Goal: Manage account settings

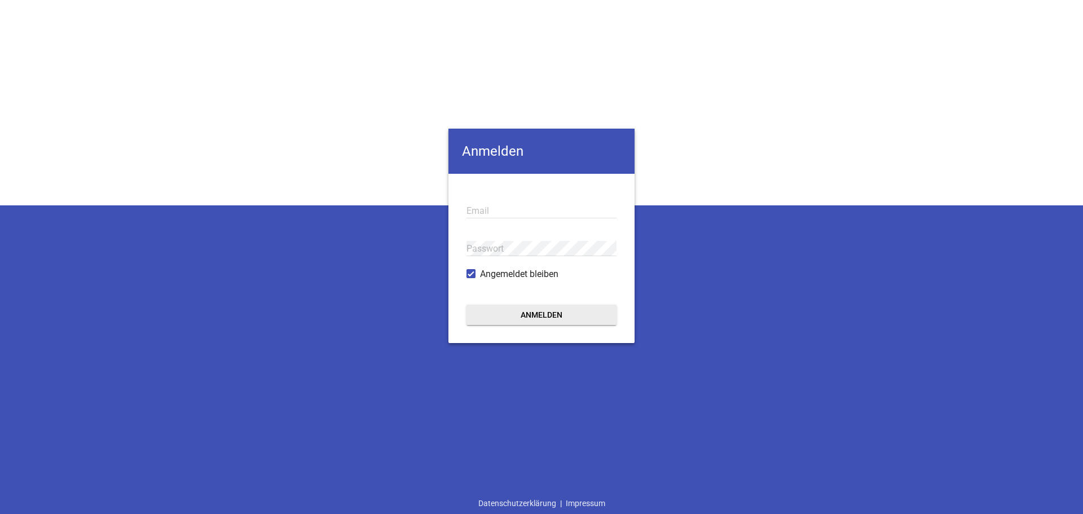
type input "[PERSON_NAME][EMAIL_ADDRESS][DOMAIN_NAME]"
click at [558, 316] on button "Anmelden" at bounding box center [541, 315] width 150 height 20
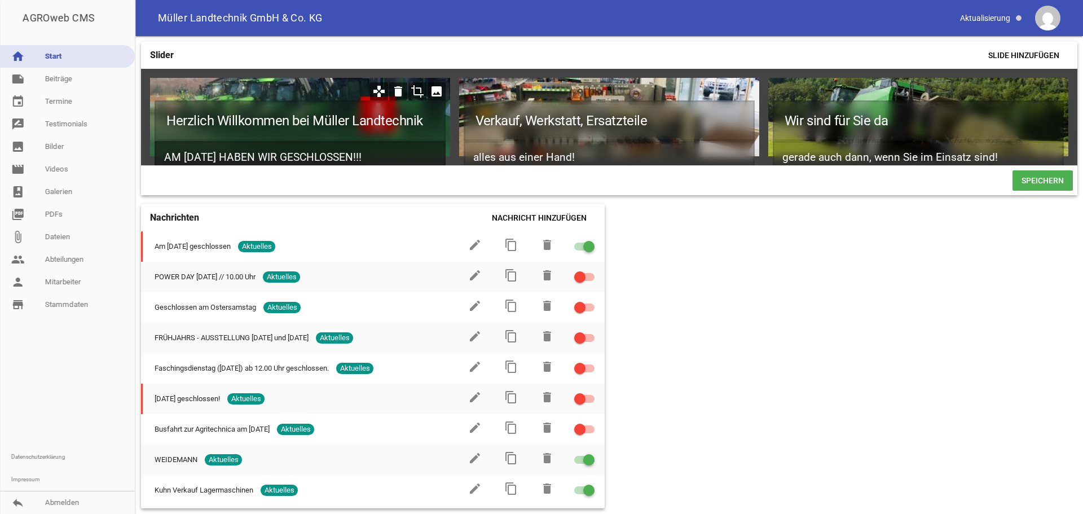
click at [302, 147] on h2 "AM [DATE] HABEN WIR GESCHLOSSEN!!!" at bounding box center [300, 157] width 291 height 33
click at [394, 152] on h2 "AM [DATE] HABEN WIR GESCHLOSSEN!!!" at bounding box center [300, 157] width 291 height 33
drag, startPoint x: 386, startPoint y: 149, endPoint x: 317, endPoint y: 153, distance: 68.9
click at [317, 153] on h2 "AM [DATE] HABEN WIR GESCHLOSSEN!!!" at bounding box center [300, 157] width 291 height 33
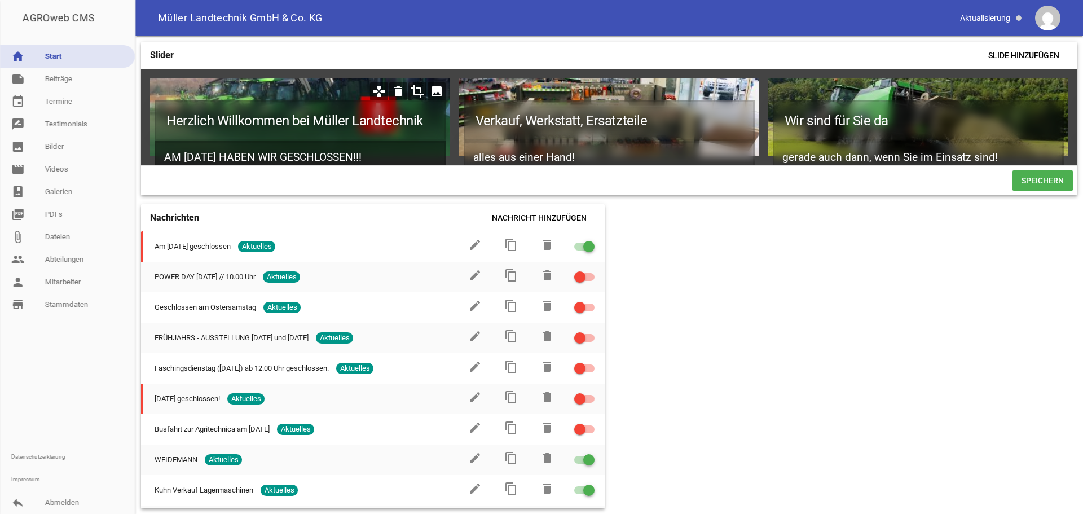
click at [391, 157] on h2 "AM [DATE] HABEN WIR GESCHLOSSEN!!!" at bounding box center [300, 157] width 291 height 33
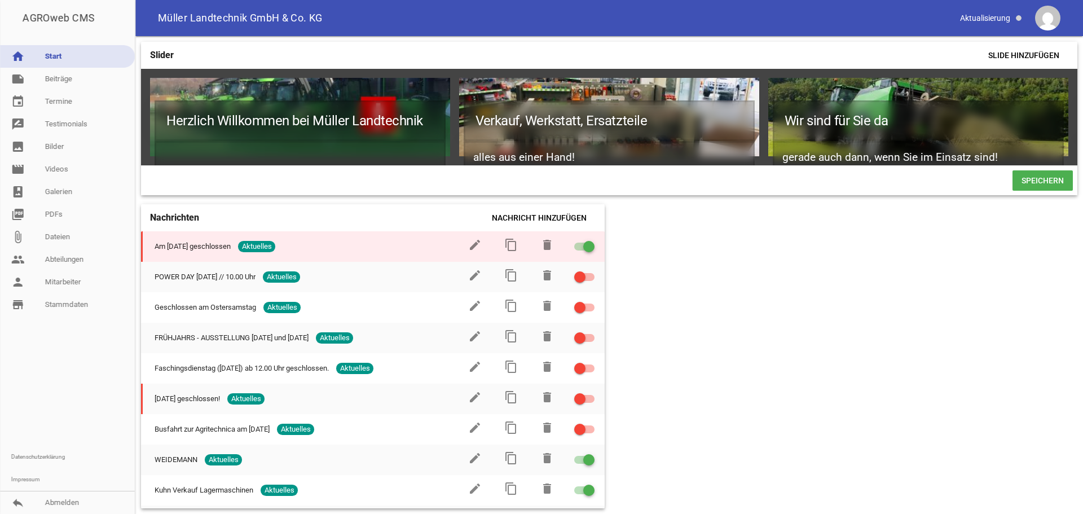
click at [574, 250] on div at bounding box center [584, 247] width 20 height 8
click at [591, 240] on input "checkbox" at bounding box center [591, 240] width 0 height 0
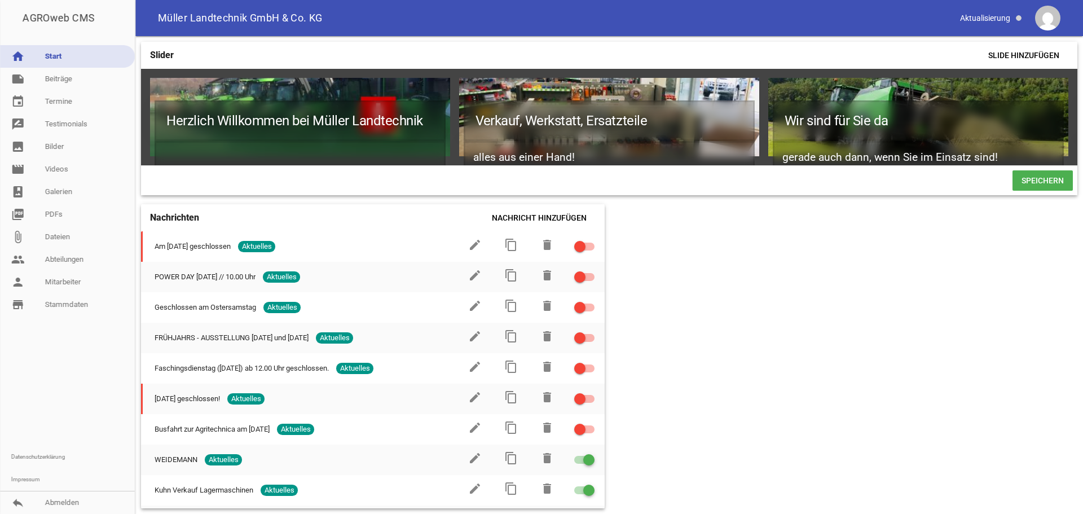
click at [1050, 187] on span "Speichern" at bounding box center [1042, 180] width 60 height 20
click at [72, 499] on link "reply Abmelden" at bounding box center [67, 502] width 135 height 23
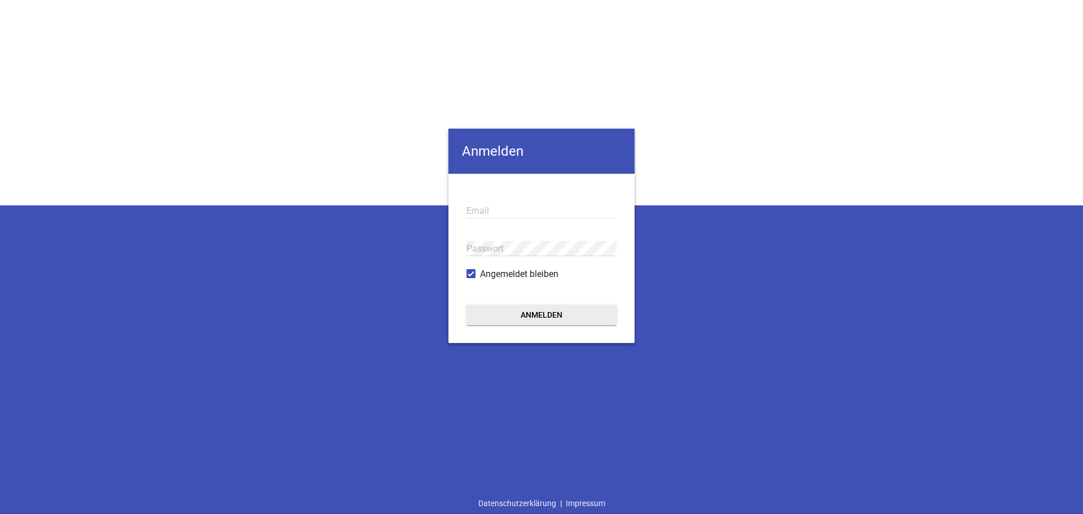
type input "[PERSON_NAME][EMAIL_ADDRESS][DOMAIN_NAME]"
